Goal: Check status

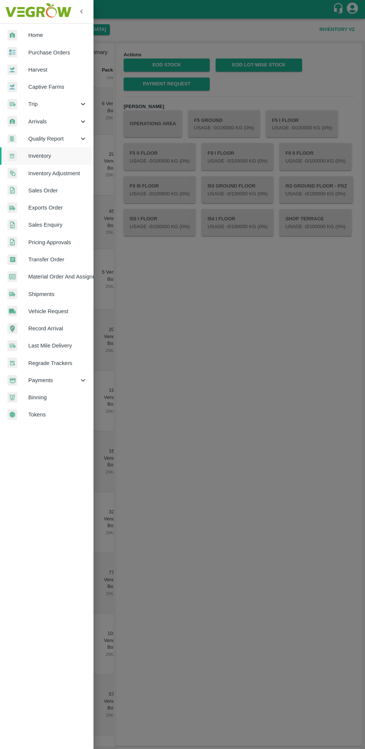
click at [31, 117] on div "Arrivals" at bounding box center [46, 121] width 93 height 17
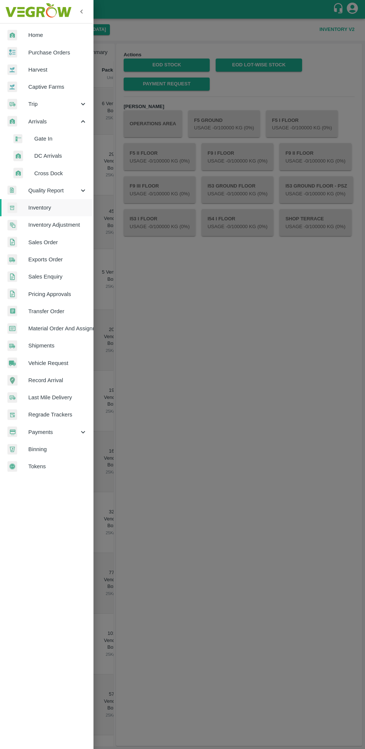
click at [40, 154] on span "DC Arrivals" at bounding box center [60, 156] width 53 height 8
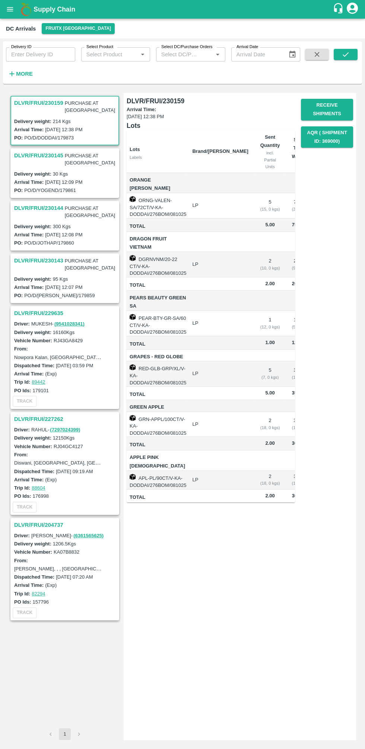
click at [53, 151] on h3 "DLVR/FRUI/230145" at bounding box center [38, 156] width 49 height 10
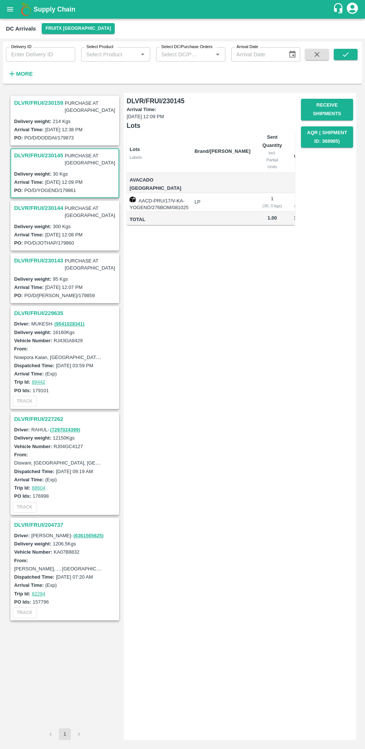
scroll to position [0, 47]
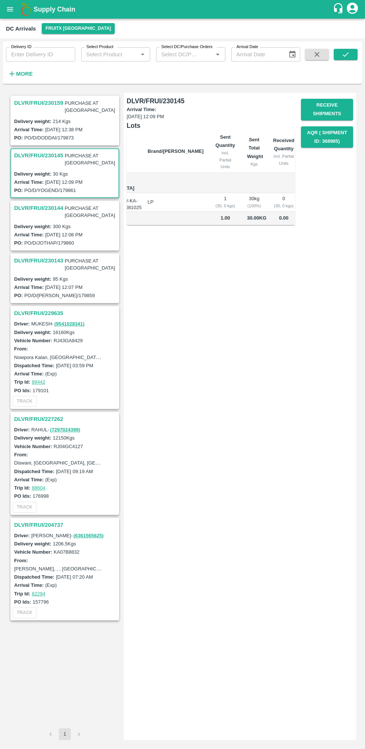
click at [51, 203] on h3 "DLVR/FRUI/230144" at bounding box center [38, 208] width 49 height 10
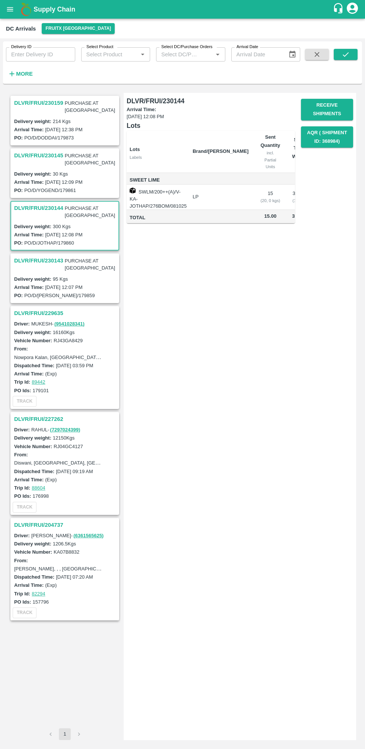
click at [46, 256] on h3 "DLVR/FRUI/230143" at bounding box center [38, 261] width 49 height 10
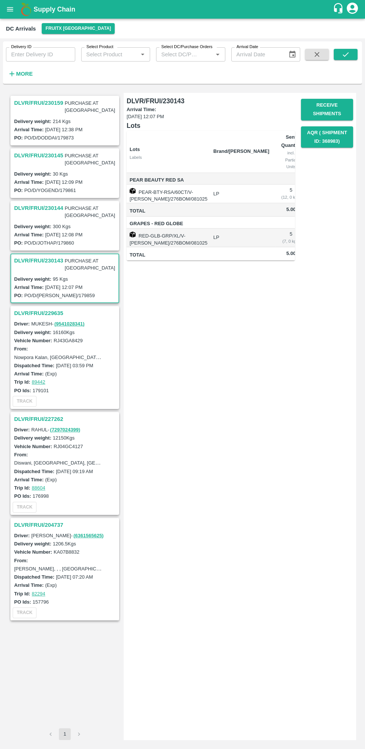
click at [54, 308] on h3 "DLVR/FRUI/229635" at bounding box center [66, 313] width 104 height 10
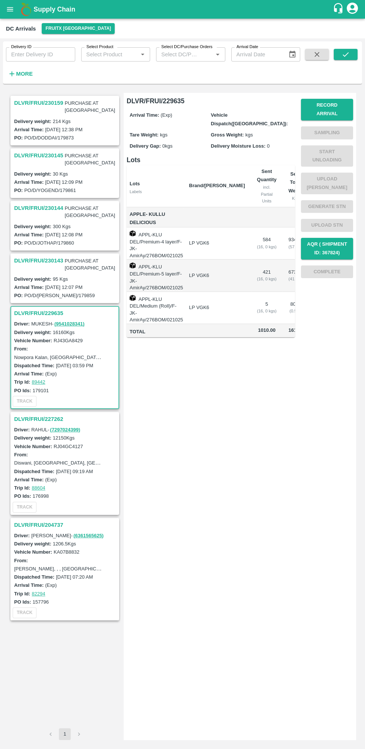
click at [60, 414] on h3 "DLVR/FRUI/227262" at bounding box center [66, 419] width 104 height 10
